Goal: Navigation & Orientation: Find specific page/section

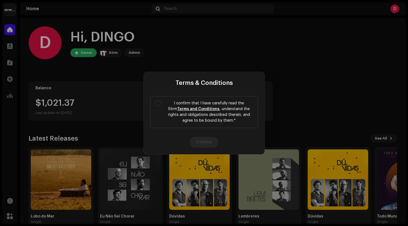
click at [10, 47] on div "Terms & Conditions I confirm that I have carefully read the Strm Terms and Cond…" at bounding box center [204, 113] width 408 height 226
click at [158, 103] on input "I confirm that I have carefully read the Strm Terms and Conditions , understand…" at bounding box center [157, 102] width 5 height 5
checkbox input "true"
click at [205, 142] on button "Confirm" at bounding box center [203, 142] width 29 height 11
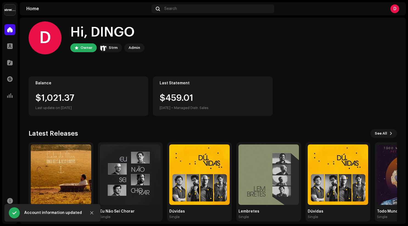
scroll to position [11, 0]
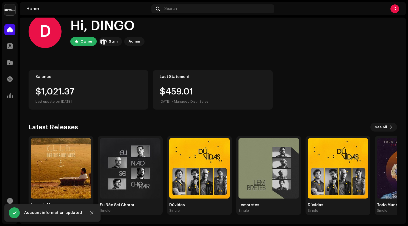
click at [11, 12] on img at bounding box center [9, 9] width 11 height 11
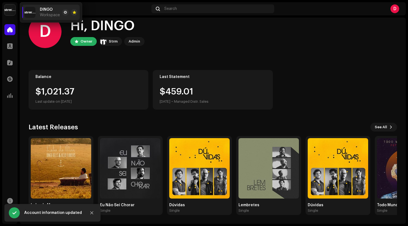
click at [30, 13] on img at bounding box center [29, 12] width 11 height 11
click at [10, 32] on span at bounding box center [9, 29] width 5 height 4
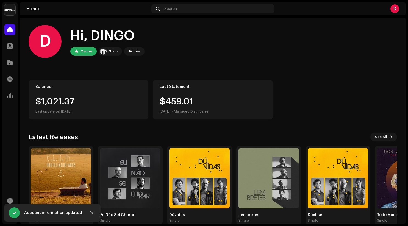
scroll to position [0, 0]
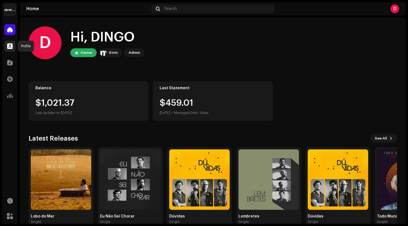
click at [9, 49] on div at bounding box center [9, 46] width 11 height 11
